Goal: Transaction & Acquisition: Download file/media

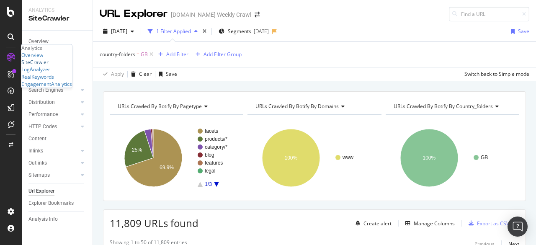
click at [41, 66] on div "SiteCrawler" at bounding box center [34, 62] width 27 height 7
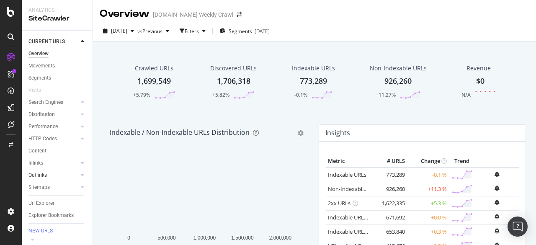
scroll to position [44, 0]
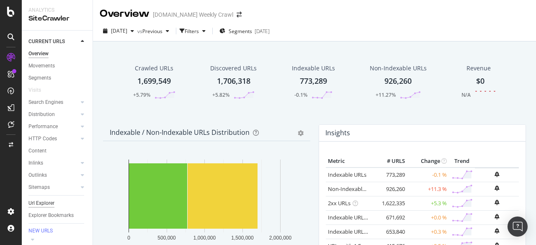
click at [47, 199] on div "Url Explorer" at bounding box center [41, 203] width 26 height 9
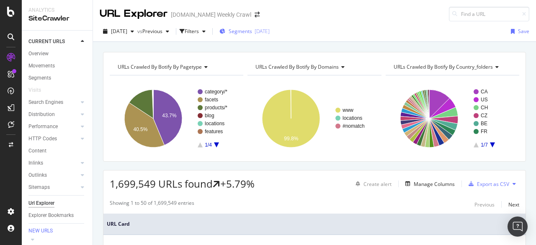
click at [252, 31] on span "Segments" at bounding box center [240, 31] width 23 height 7
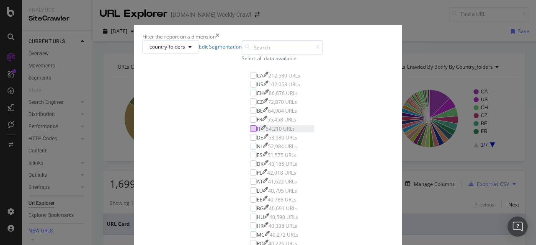
click at [250, 132] on div "modal" at bounding box center [253, 128] width 7 height 7
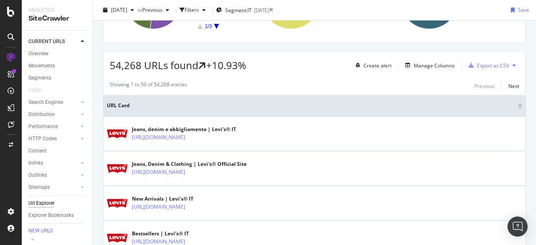
scroll to position [118, 0]
click at [426, 66] on div "Manage Columns" at bounding box center [434, 65] width 41 height 7
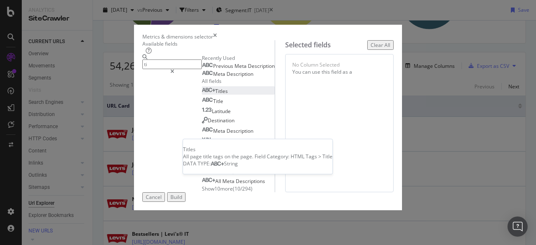
click at [202, 95] on div "Titles" at bounding box center [215, 91] width 26 height 7
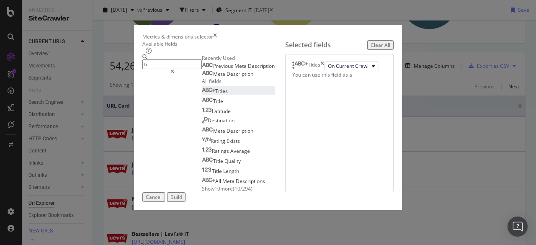
click at [178, 69] on input "ti" at bounding box center [171, 64] width 59 height 10
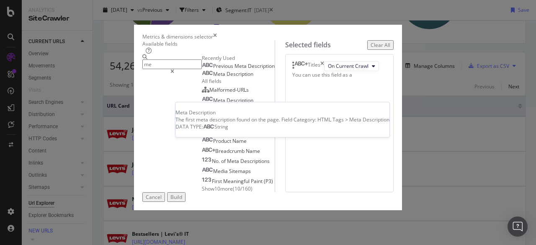
click at [227, 77] on span "Description" at bounding box center [240, 73] width 27 height 7
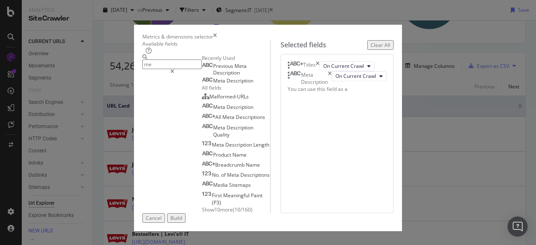
click at [157, 69] on input "me" at bounding box center [171, 64] width 59 height 10
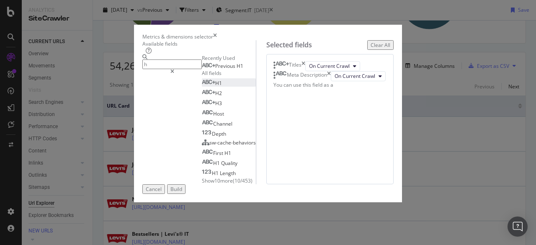
click at [202, 87] on div "H1" at bounding box center [212, 83] width 20 height 7
click at [142, 69] on input "h" at bounding box center [171, 64] width 59 height 10
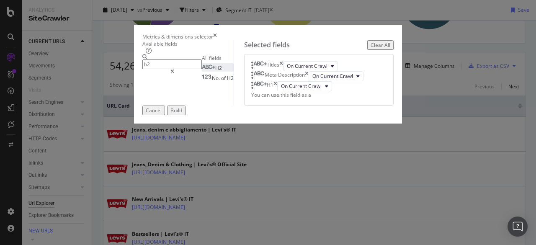
click at [202, 72] on div "H2" at bounding box center [212, 67] width 20 height 7
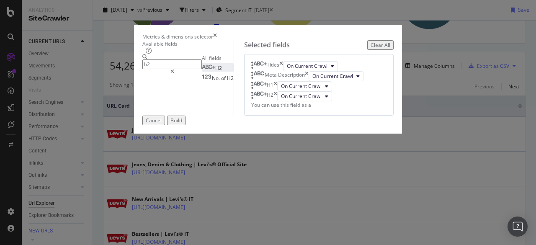
click at [153, 69] on input "h2" at bounding box center [171, 64] width 59 height 10
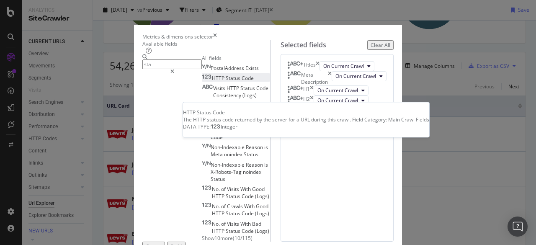
click at [242, 82] on span "Code" at bounding box center [248, 78] width 12 height 7
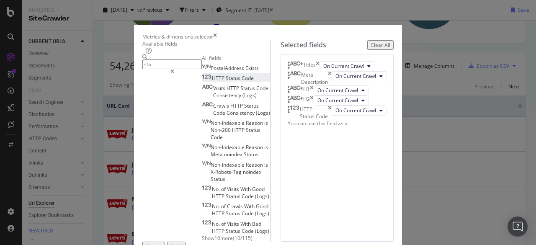
click at [202, 69] on input "sta" at bounding box center [171, 64] width 59 height 10
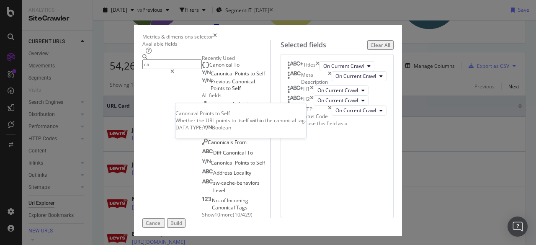
type input "ca"
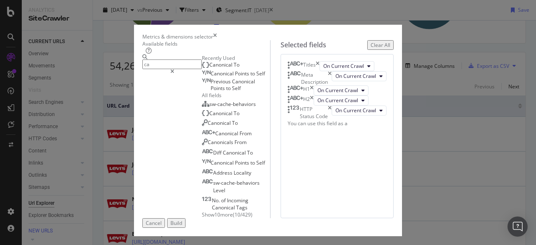
click at [202, 77] on div "Canonical Points to Self" at bounding box center [233, 73] width 63 height 7
click at [182, 219] on div "Build" at bounding box center [176, 222] width 12 height 7
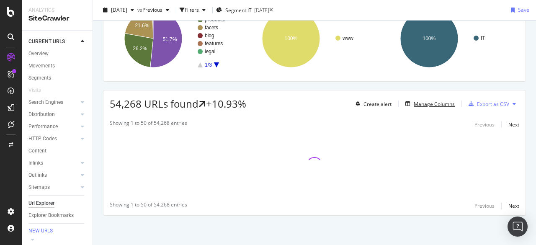
scroll to position [79, 0]
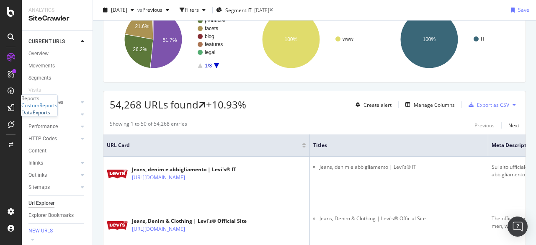
click at [37, 116] on div "DataExports" at bounding box center [35, 112] width 29 height 7
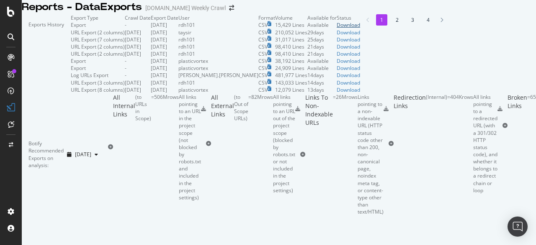
click at [360, 28] on div "Download" at bounding box center [348, 24] width 23 height 7
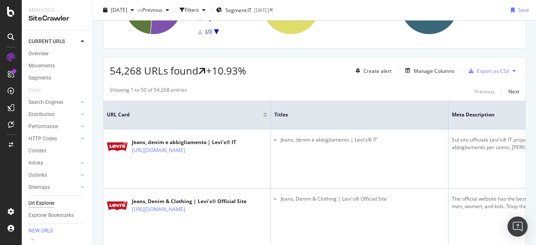
scroll to position [113, 0]
click at [477, 67] on div "Export as CSV" at bounding box center [493, 70] width 32 height 7
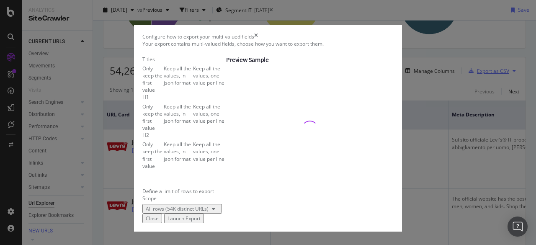
scroll to position [60, 0]
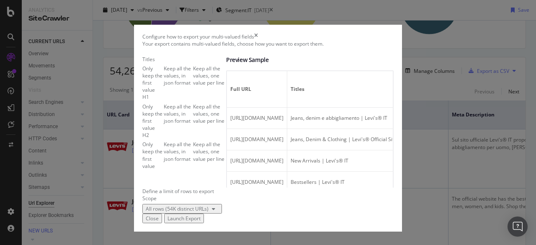
click at [201, 215] on div "Launch Export" at bounding box center [183, 218] width 33 height 7
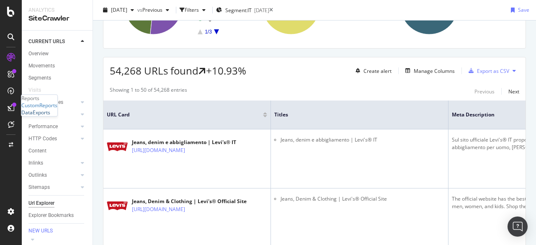
click at [40, 116] on div "DataExports" at bounding box center [35, 112] width 29 height 7
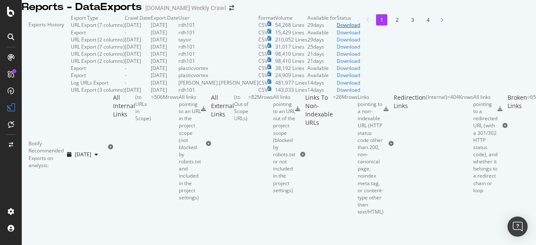
click at [360, 28] on div "Download" at bounding box center [348, 24] width 23 height 7
